Goal: Complete application form: Complete application form

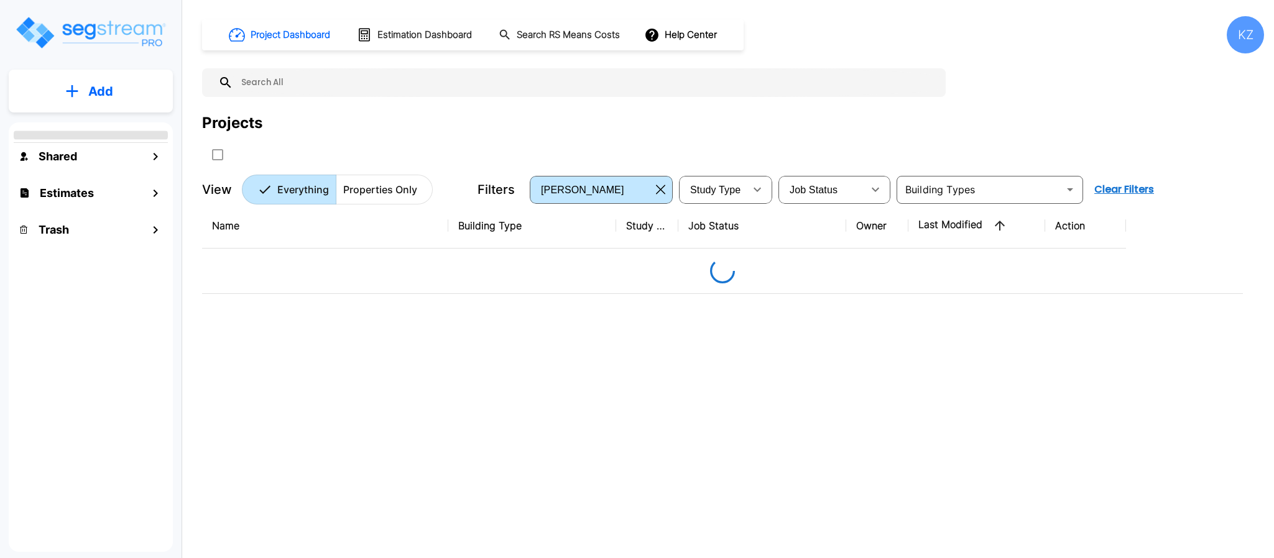
click at [103, 95] on p "Add" at bounding box center [100, 91] width 25 height 19
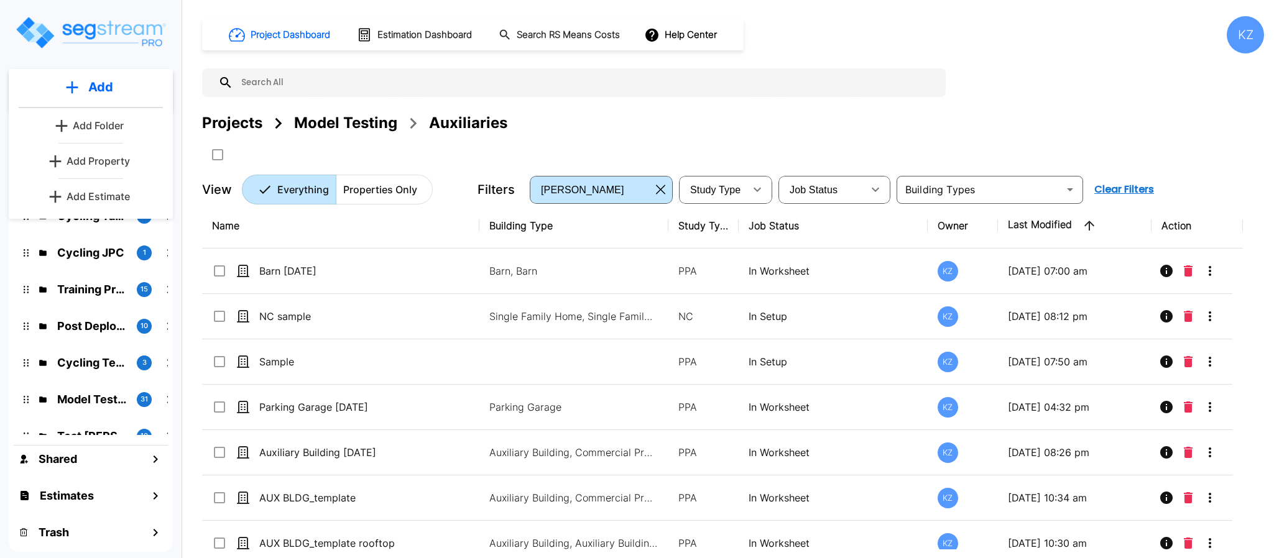
click at [995, 124] on div "Projects Model Testing Auxiliaries" at bounding box center [733, 123] width 1062 height 22
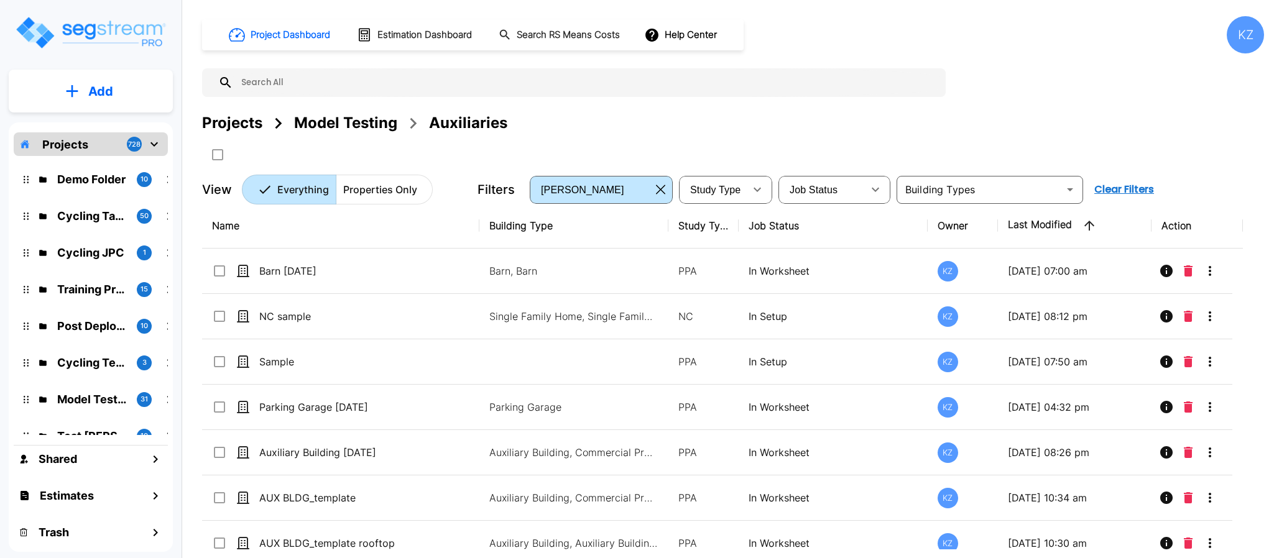
click at [1155, 93] on div "Project Dashboard Estimation Dashboard Search RS Means Costs Help Center KZ Pro…" at bounding box center [733, 110] width 1062 height 188
click at [86, 85] on button "Add" at bounding box center [91, 91] width 164 height 36
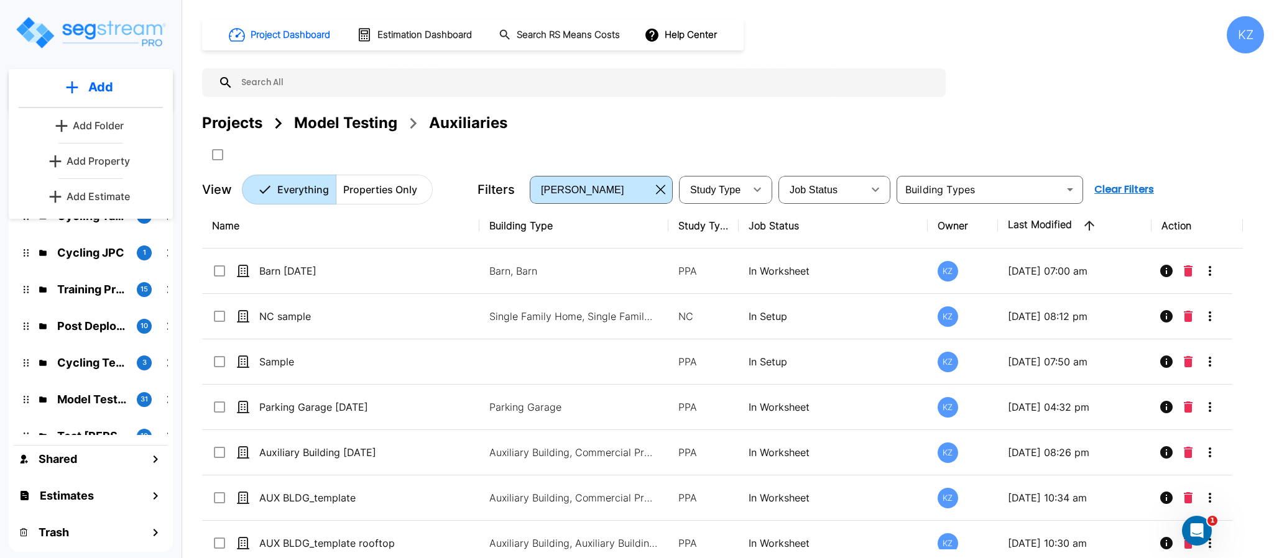
click at [88, 153] on link "Add Property" at bounding box center [91, 161] width 92 height 25
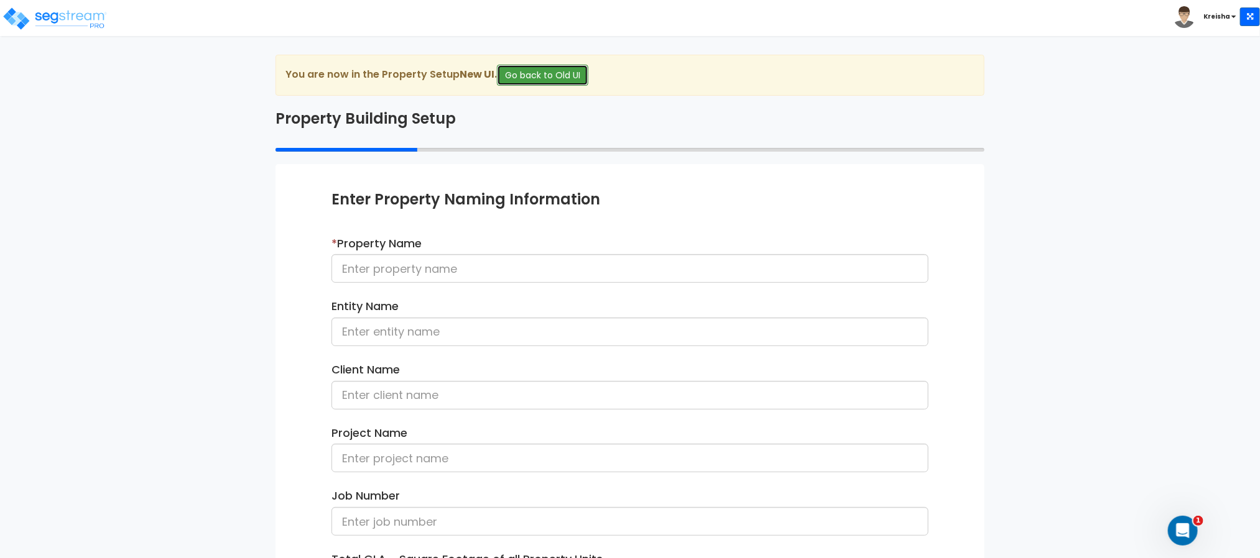
click at [535, 73] on button "Go back to Old UI" at bounding box center [542, 75] width 91 height 21
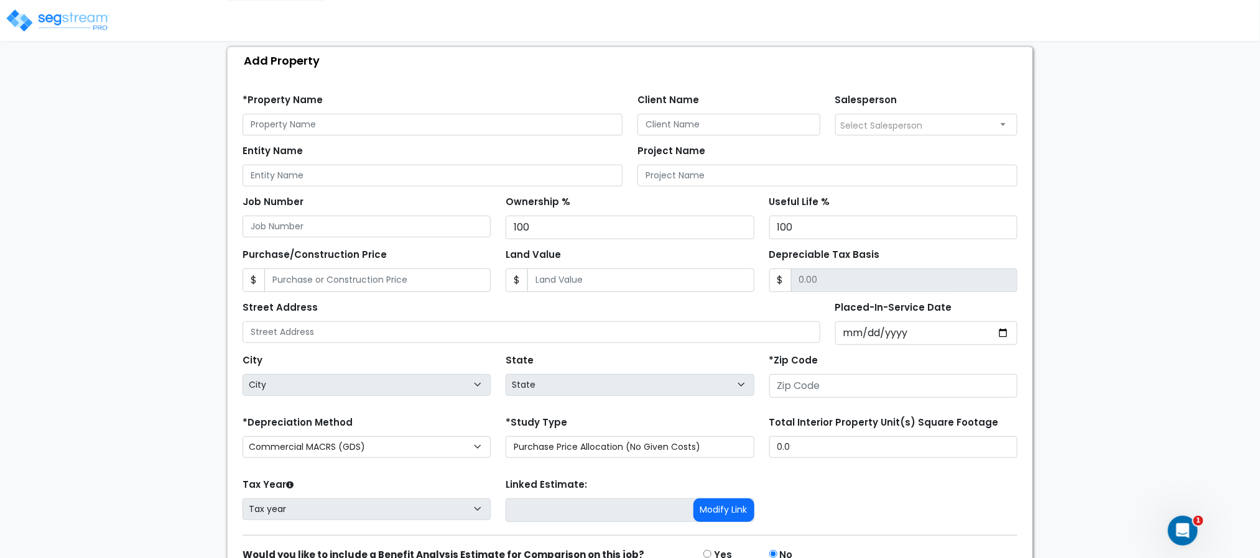
click at [1194, 264] on div "We are Building your Property. So please grab a coffee and let us do the heavy …" at bounding box center [630, 277] width 1260 height 693
click at [274, 285] on input "Purchase/Construction Price" at bounding box center [377, 281] width 226 height 24
click at [340, 282] on input "1,000,000" at bounding box center [377, 281] width 226 height 24
type input "2,000,000"
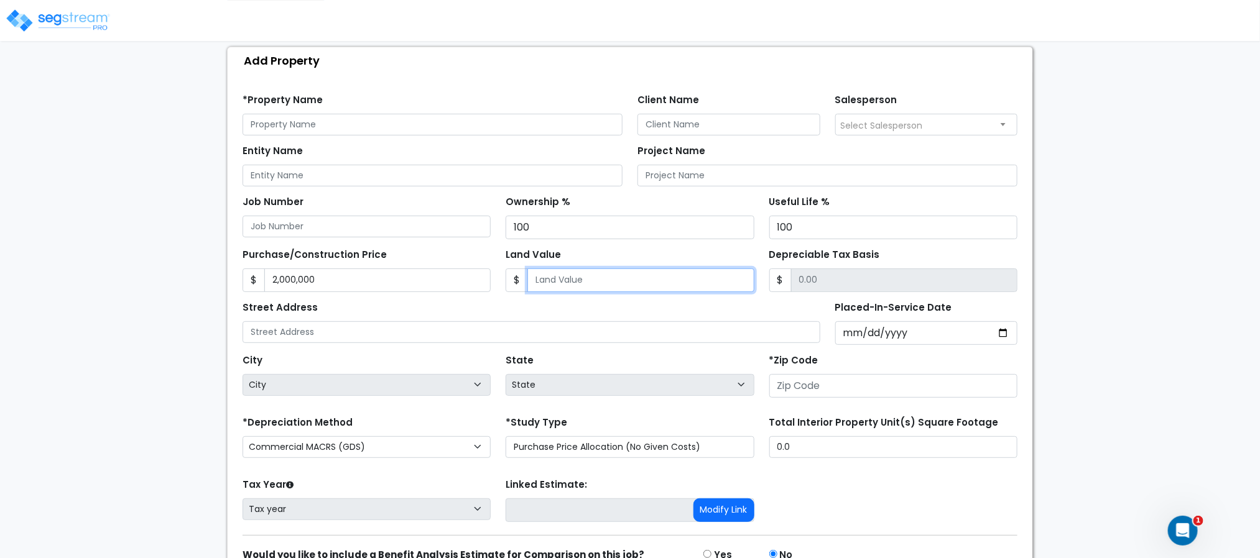
click at [631, 284] on input "Land Value" at bounding box center [640, 281] width 226 height 24
type input "1"
type input "1999999.00"
type input "10"
type input "1999990.00"
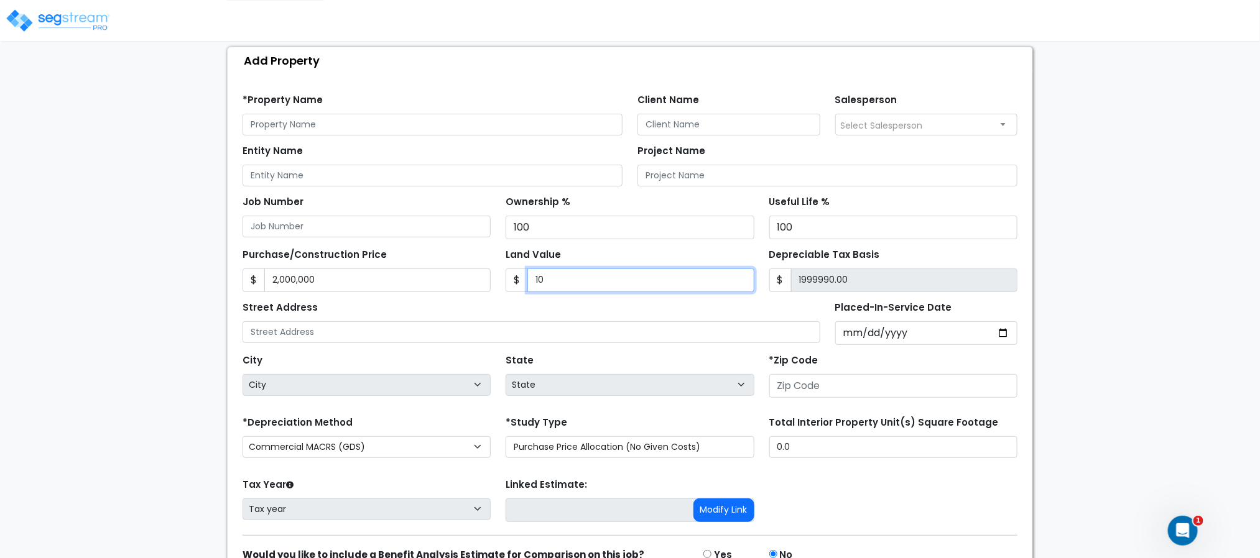
type input "100"
type input "1999900.00"
type input "1000"
type input "1999000.00"
type input "1,0000"
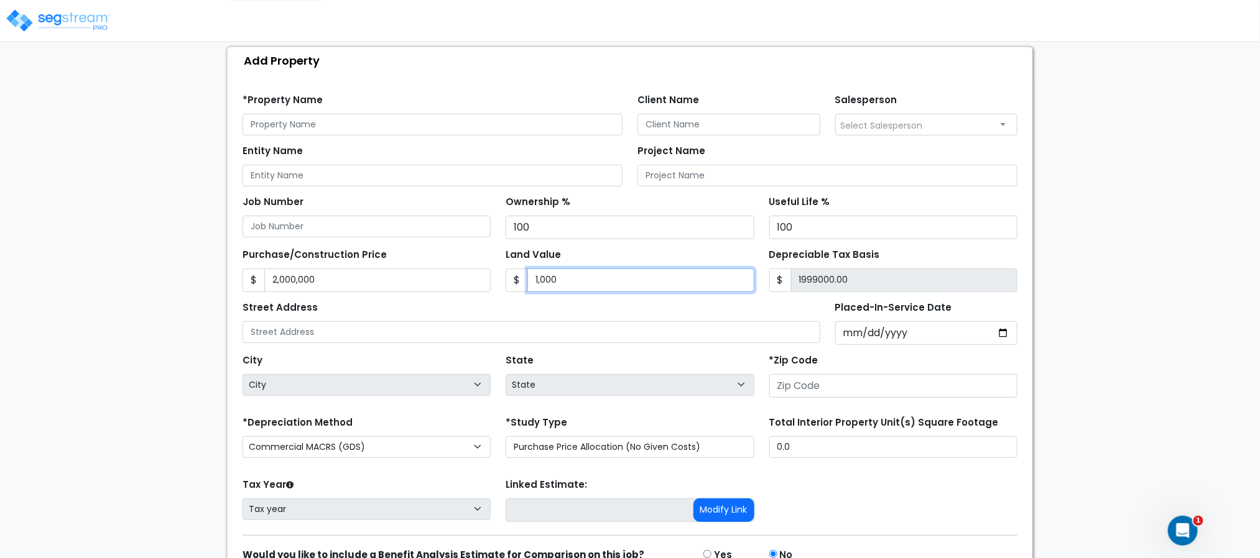
type input "1990000.00"
type input "10,0000"
type input "1900000.00"
type input "100,0000"
type input "1000000.00"
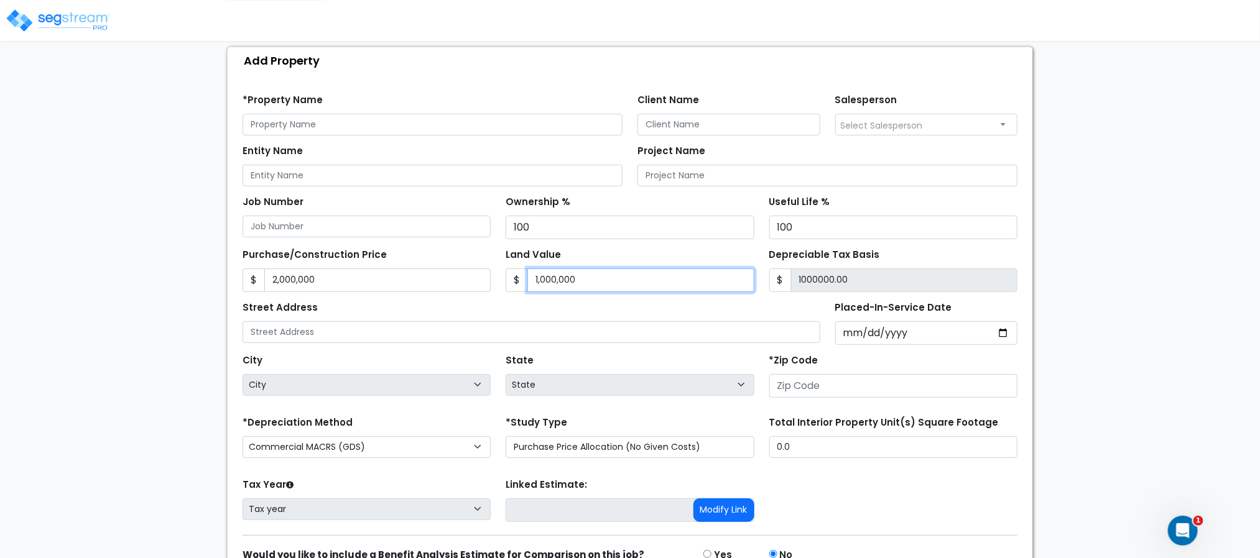
type input "1,000,000"
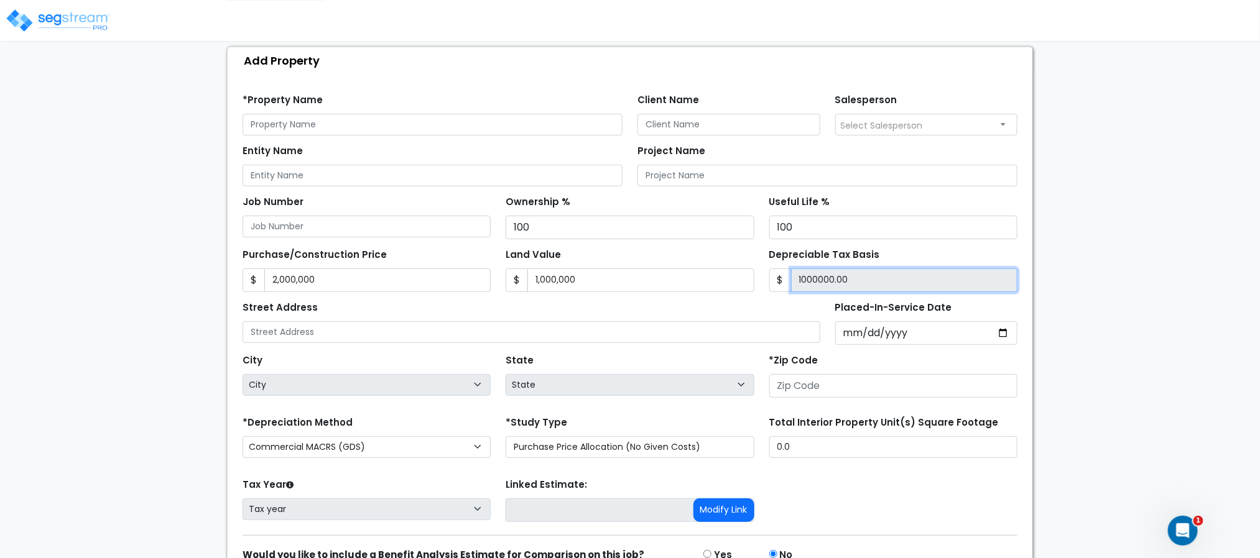
type input "1,000,000.00"
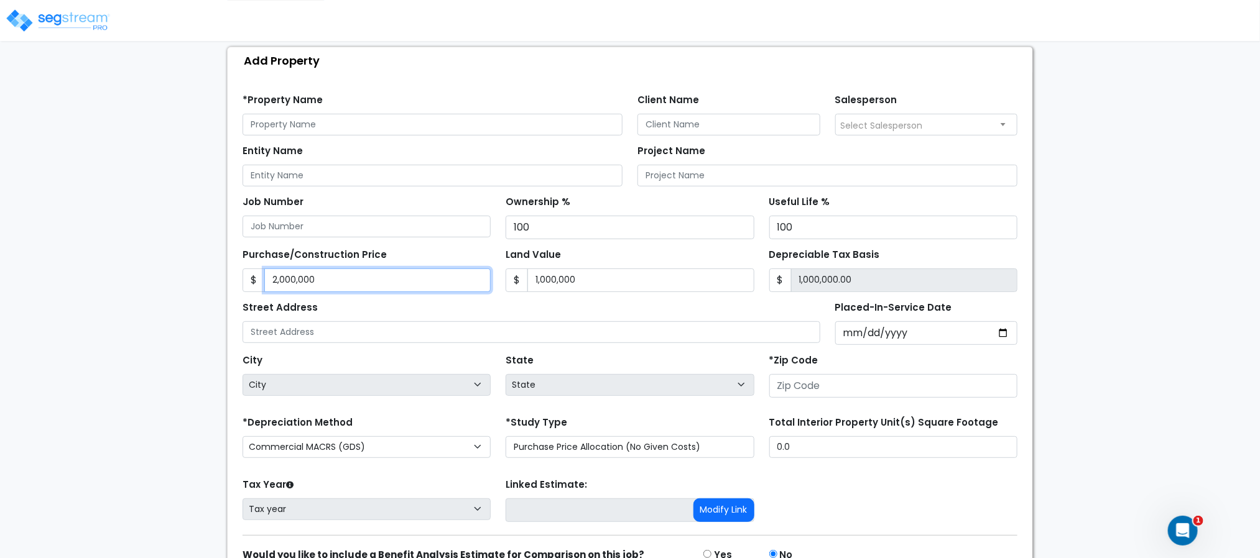
click at [385, 285] on input "2,000,000" at bounding box center [377, 281] width 226 height 24
click at [385, 284] on input "2,000,000" at bounding box center [377, 281] width 226 height 24
type input "0"
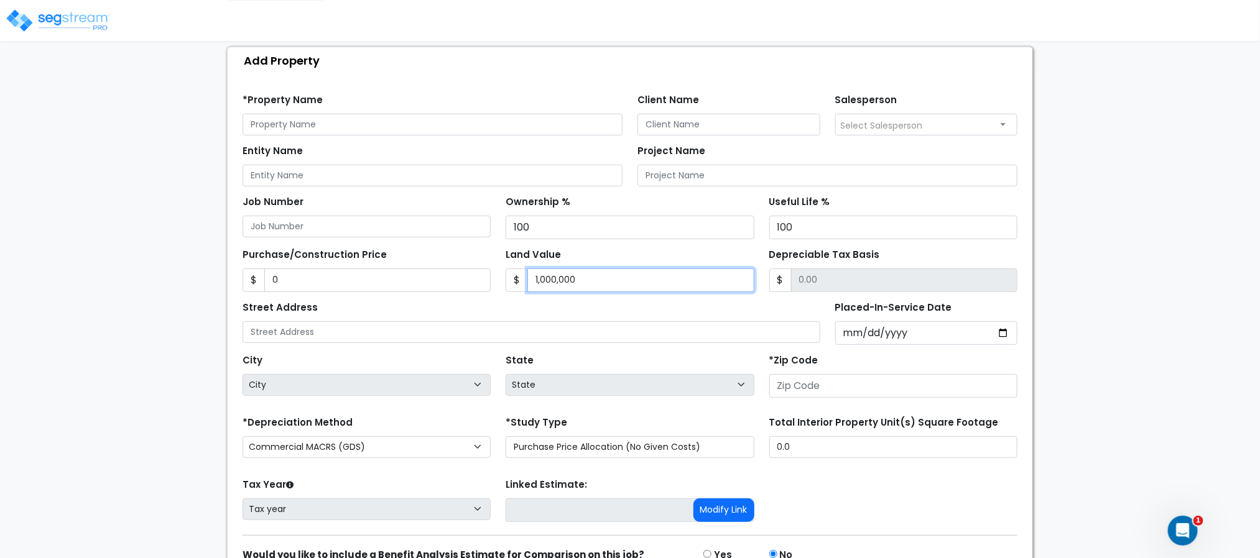
click at [542, 287] on input "1,000,000" at bounding box center [640, 281] width 226 height 24
type input "0"
click at [1181, 277] on div "We are Building your Property. So please grab a coffee and let us do the heavy …" at bounding box center [630, 277] width 1260 height 693
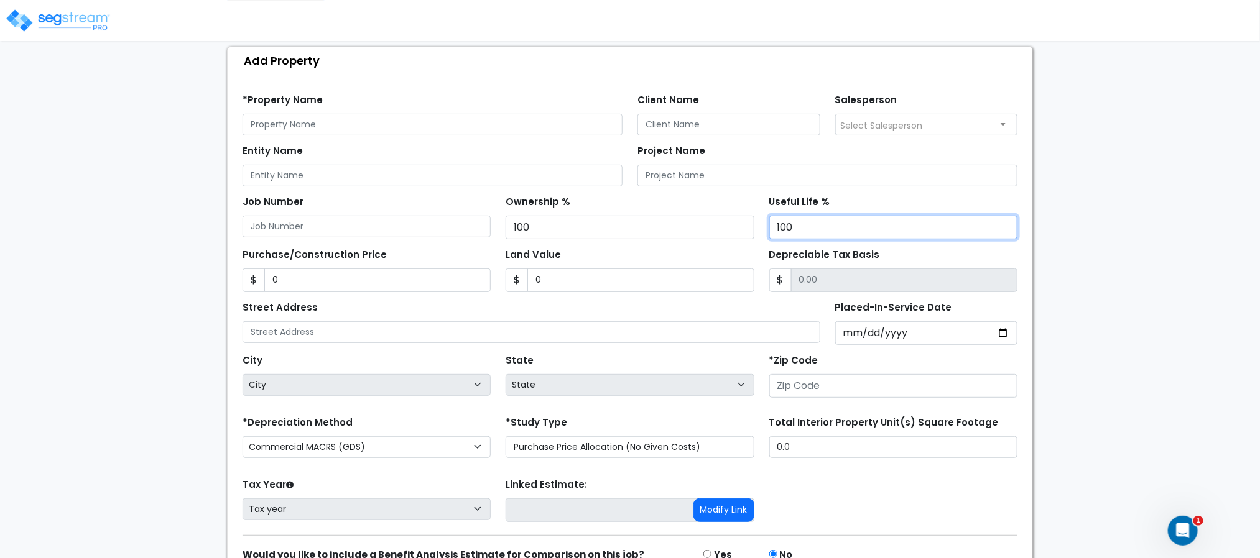
click at [1073, 216] on div "We are Building your Property. So please grab a coffee and let us do the heavy …" at bounding box center [630, 277] width 1260 height 693
click at [1146, 207] on div "We are Building your Property. So please grab a coffee and let us do the heavy …" at bounding box center [630, 277] width 1260 height 693
drag, startPoint x: 765, startPoint y: 254, endPoint x: 873, endPoint y: 259, distance: 108.3
click at [873, 259] on div "Depreciable Tax Basis $" at bounding box center [893, 269] width 263 height 47
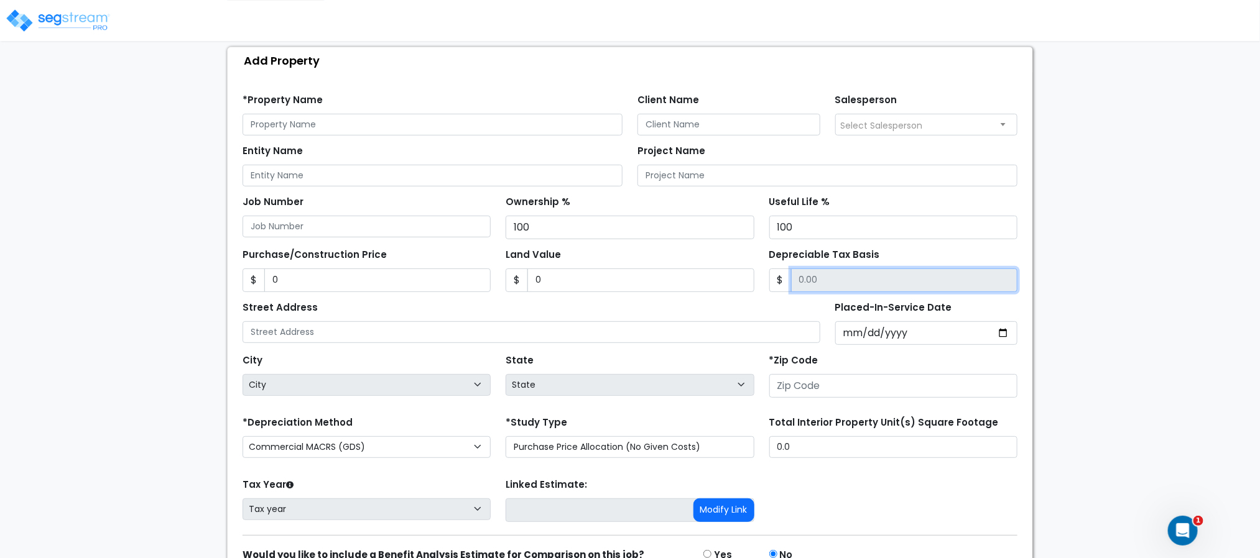
drag, startPoint x: 796, startPoint y: 282, endPoint x: 823, endPoint y: 288, distance: 26.7
click at [823, 288] on input "Depreciable Tax Basis" at bounding box center [904, 281] width 226 height 24
click at [479, 310] on div "Street Address" at bounding box center [531, 320] width 578 height 45
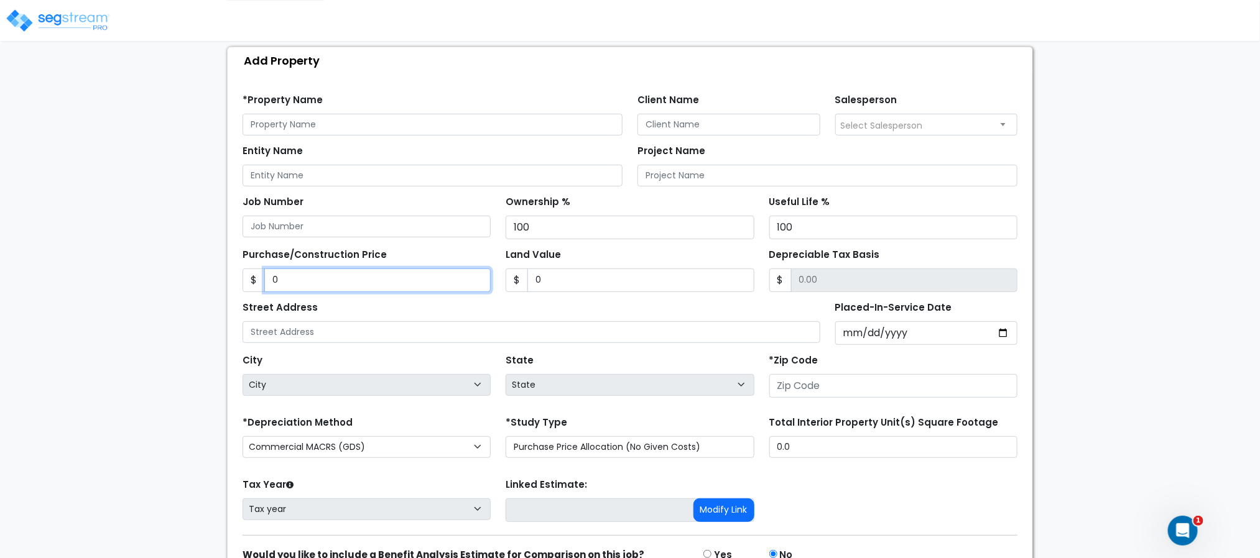
click at [371, 284] on input "0" at bounding box center [377, 281] width 226 height 24
click at [372, 284] on input "0" at bounding box center [377, 281] width 226 height 24
click at [372, 282] on input "0" at bounding box center [377, 281] width 226 height 24
type input "2,000,000"
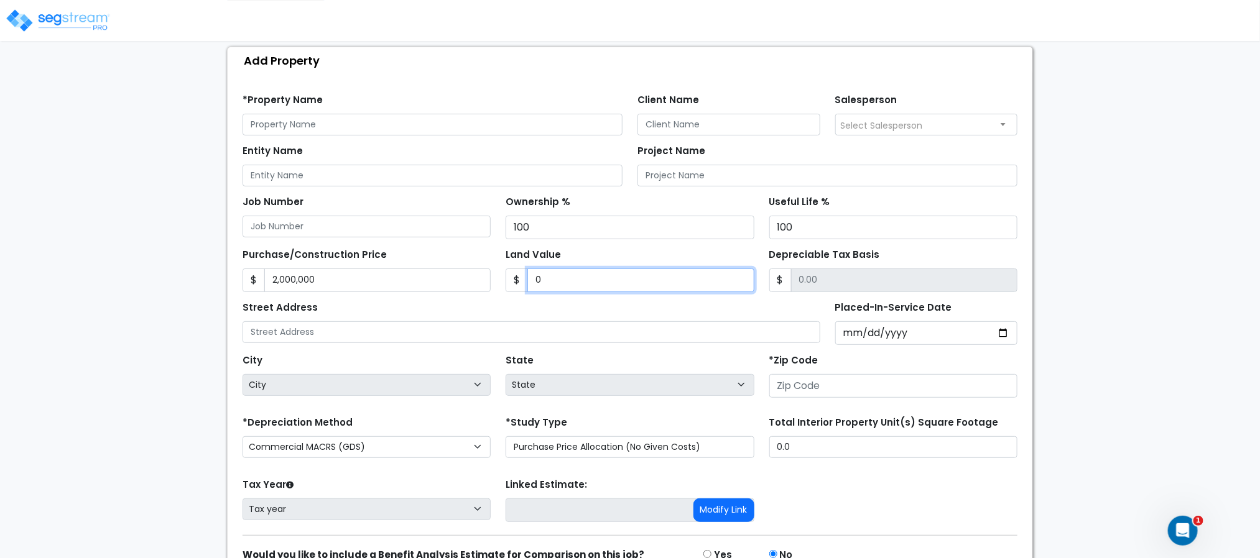
click at [571, 282] on input "0" at bounding box center [640, 281] width 226 height 24
type input "1"
type input "1999999.00"
type input "10"
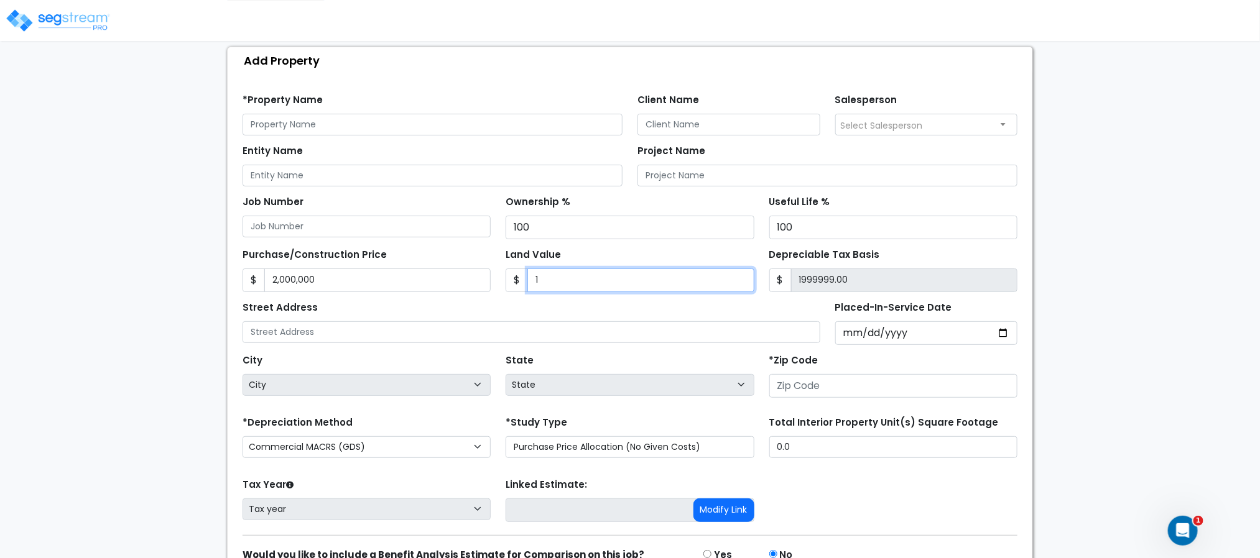
type input "1999990.00"
type input "100"
type input "1999900.00"
type input "1000"
type input "1999000.00"
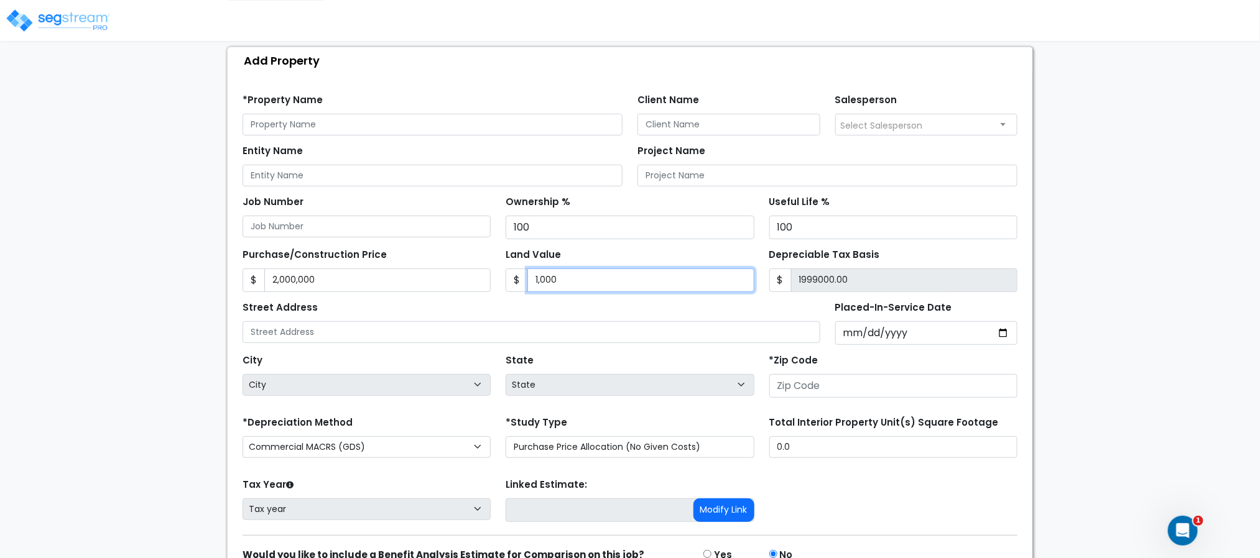
type input "1,0000"
type input "1990000.00"
type input "10,0000"
type input "1900000.00"
type input "100,0000"
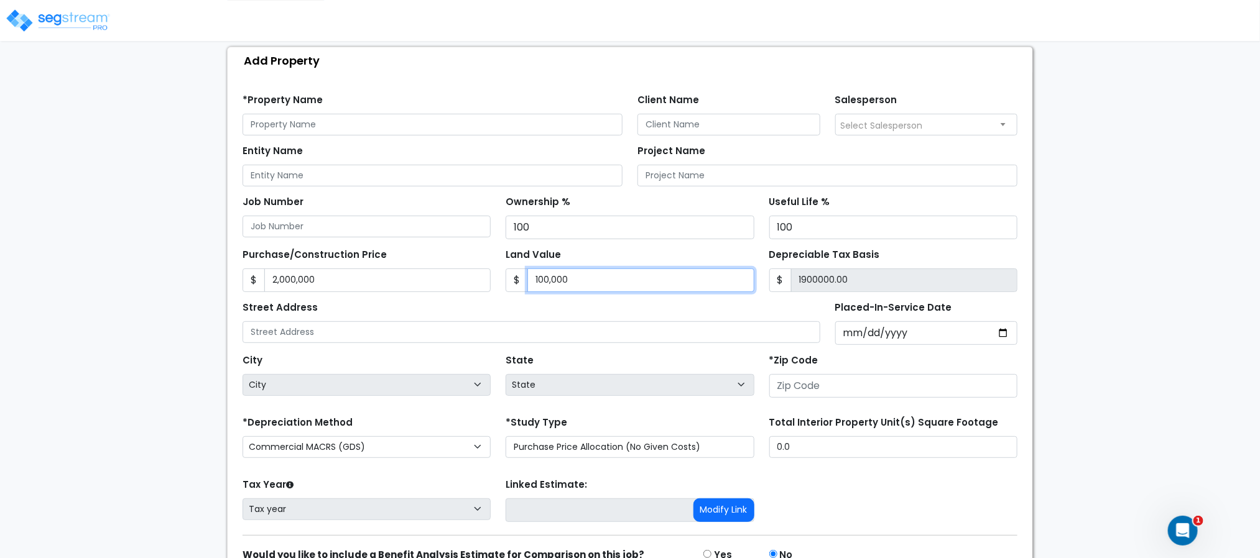
type input "1000000.00"
type input "1,000,000"
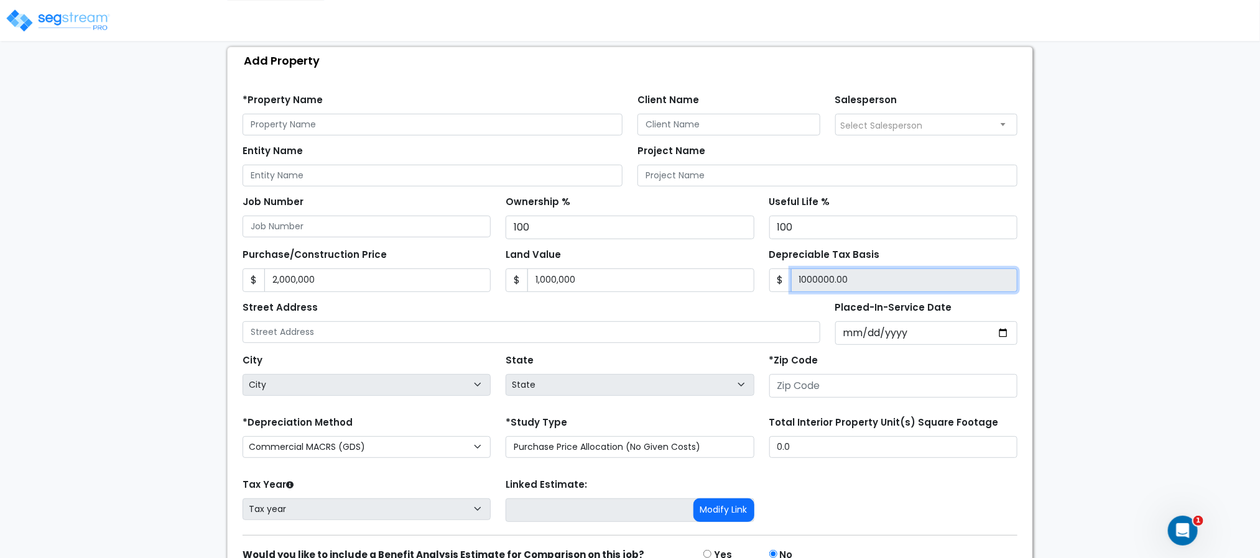
type input "1,000,000.00"
click at [1084, 272] on div "We are Building your Property. So please grab a coffee and let us do the heavy …" at bounding box center [630, 277] width 1260 height 693
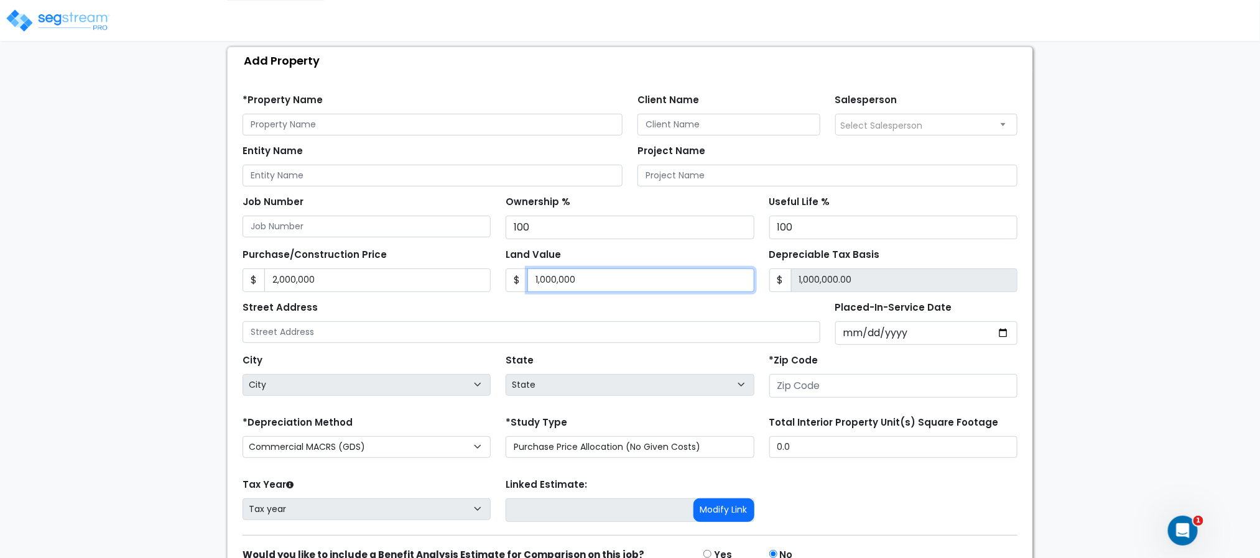
type input "0"
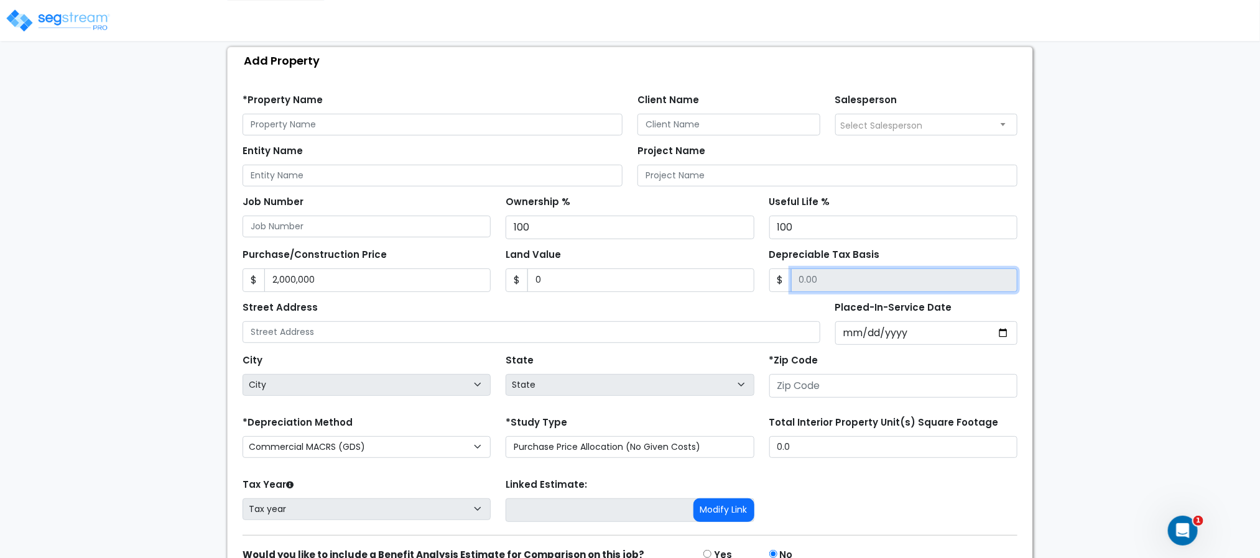
drag, startPoint x: 800, startPoint y: 282, endPoint x: 827, endPoint y: 286, distance: 27.0
click at [827, 286] on input "Depreciable Tax Basis" at bounding box center [904, 281] width 226 height 24
drag, startPoint x: 286, startPoint y: 262, endPoint x: 409, endPoint y: 269, distance: 122.7
click at [409, 269] on div "Purchase/Construction Price $ 2,000,000" at bounding box center [366, 269] width 263 height 47
click at [440, 256] on div "Purchase/Construction Price $ 2,000,000" at bounding box center [366, 269] width 248 height 47
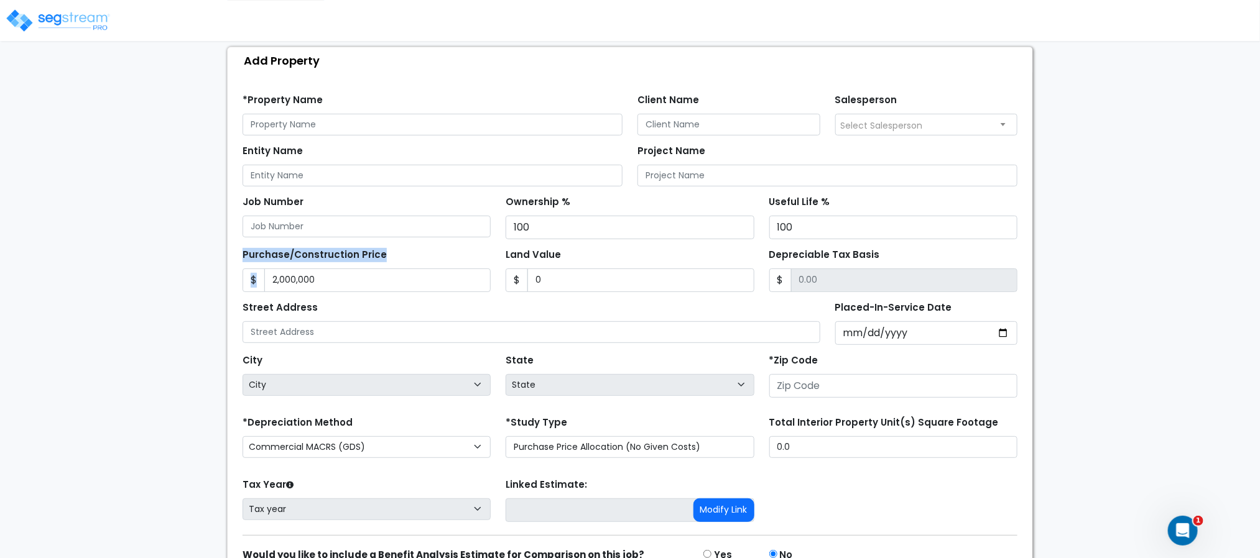
click at [409, 252] on div "Purchase/Construction Price $ 2,000,000" at bounding box center [366, 269] width 248 height 47
click at [821, 286] on input "Depreciable Tax Basis" at bounding box center [904, 281] width 226 height 24
click at [819, 284] on input "Depreciable Tax Basis" at bounding box center [904, 281] width 226 height 24
drag, startPoint x: 782, startPoint y: 258, endPoint x: 899, endPoint y: 264, distance: 117.6
click at [899, 263] on div "Depreciable Tax Basis $" at bounding box center [893, 269] width 248 height 47
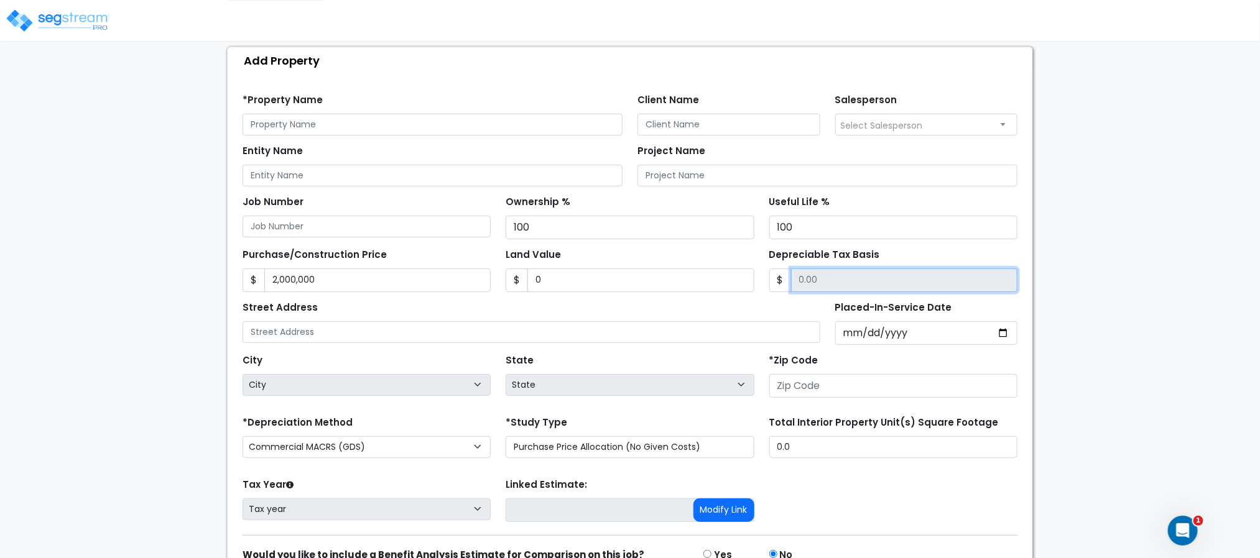
click at [821, 279] on input "Depreciable Tax Basis" at bounding box center [904, 281] width 226 height 24
click at [783, 280] on div "$" at bounding box center [893, 281] width 248 height 24
click at [849, 282] on input "Depreciable Tax Basis" at bounding box center [904, 281] width 226 height 24
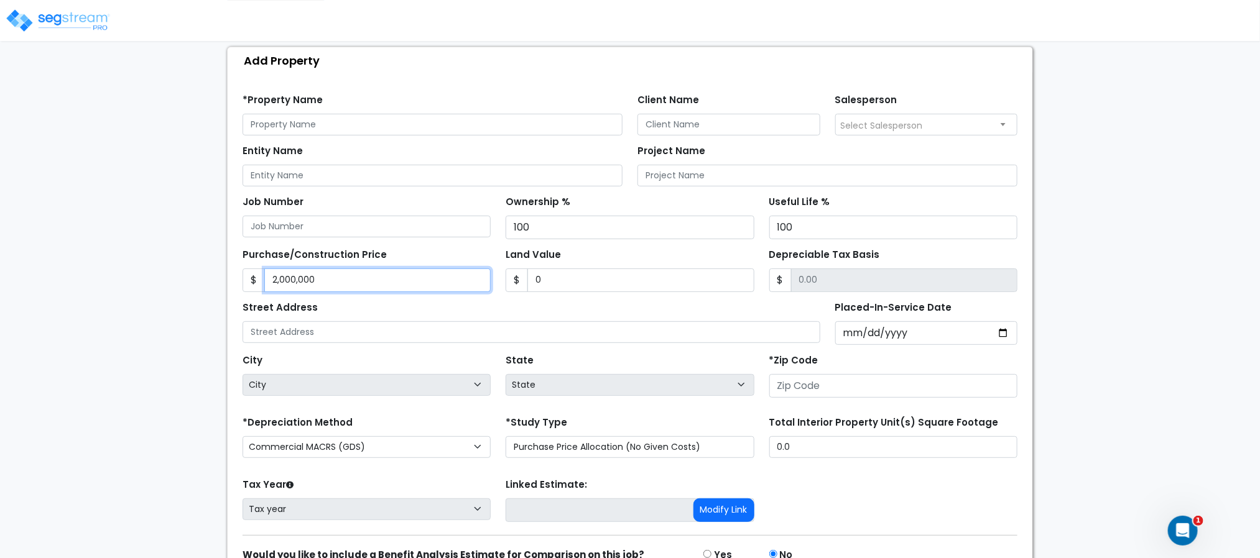
click at [325, 275] on input "2,000,000" at bounding box center [377, 281] width 226 height 24
click at [1105, 166] on div "We are Building your Property. So please grab a coffee and let us do the heavy …" at bounding box center [630, 277] width 1260 height 693
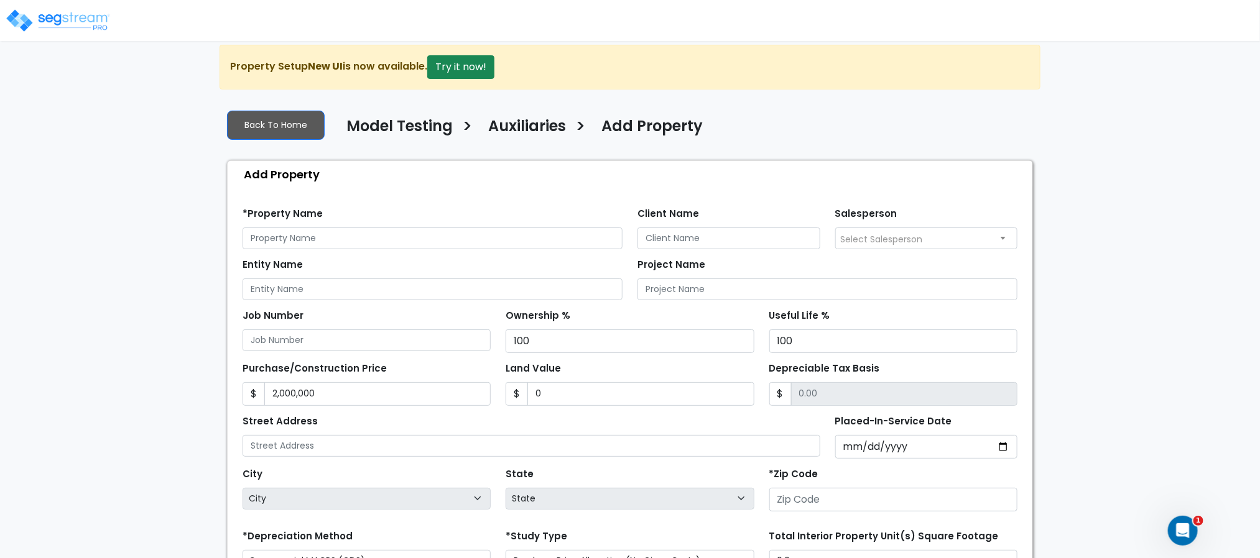
scroll to position [27, 0]
